Goal: Find specific page/section: Find specific page/section

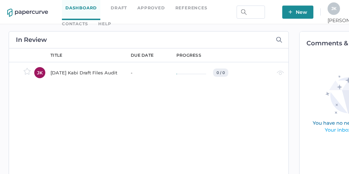
click at [88, 20] on link "Contacts" at bounding box center [75, 24] width 26 height 8
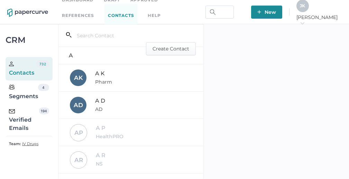
click at [34, 125] on div "Verified Emails" at bounding box center [24, 119] width 30 height 25
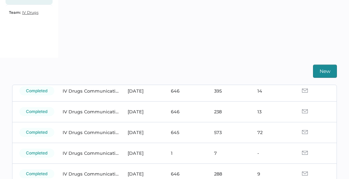
scroll to position [56, 0]
